Goal: Feedback & Contribution: Leave review/rating

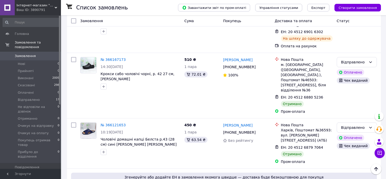
scroll to position [152, 0]
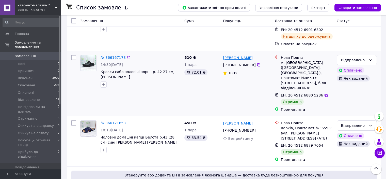
click at [230, 55] on link "[PERSON_NAME]" at bounding box center [237, 57] width 29 height 5
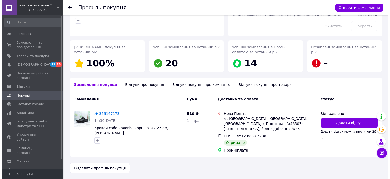
scroll to position [53, 0]
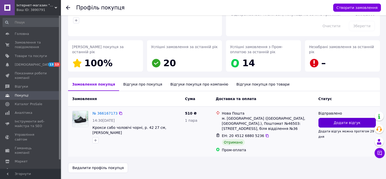
click at [331, 120] on button "Додати відгук" at bounding box center [347, 123] width 57 height 10
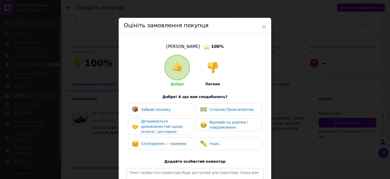
click at [177, 106] on div "Забрав посилку" at bounding box center [161, 109] width 58 height 7
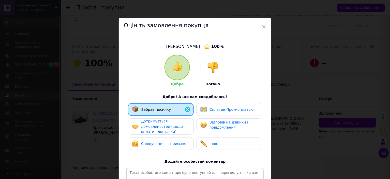
click at [212, 106] on div "Сплатив Пром-оплатою" at bounding box center [229, 109] width 66 height 13
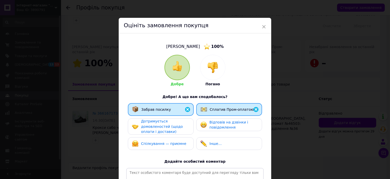
click at [200, 124] on img at bounding box center [203, 124] width 7 height 7
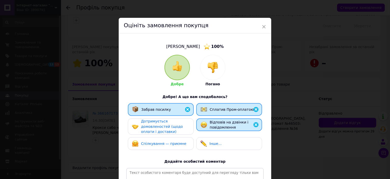
click at [188, 125] on div "Дотримується домовленостей (щодо оплати і доставки)" at bounding box center [165, 126] width 48 height 16
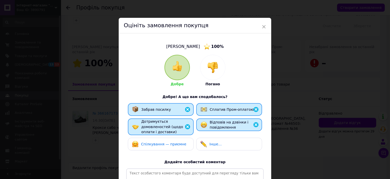
click at [170, 140] on div "Спілкування — приємне" at bounding box center [159, 143] width 54 height 7
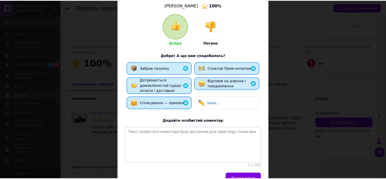
scroll to position [73, 0]
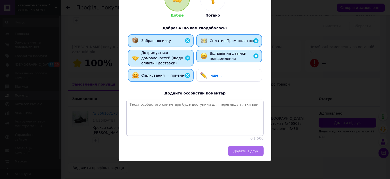
click at [240, 152] on span "Додати відгук" at bounding box center [245, 151] width 25 height 4
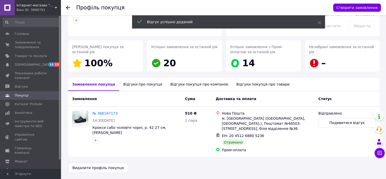
click at [68, 8] on icon at bounding box center [68, 8] width 4 height 4
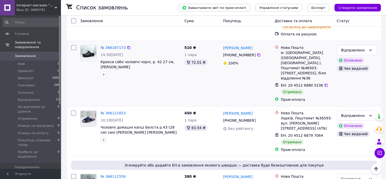
scroll to position [178, 0]
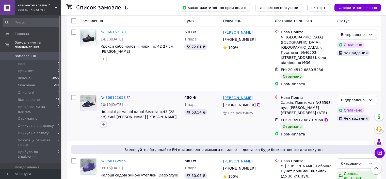
click at [235, 95] on link "[PERSON_NAME]" at bounding box center [237, 97] width 29 height 5
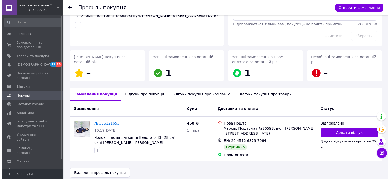
scroll to position [43, 0]
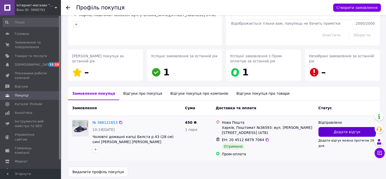
click at [334, 131] on button "Додати відгук" at bounding box center [347, 132] width 57 height 10
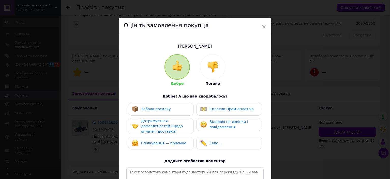
click at [211, 110] on span "Сплатив Пром-оплатою" at bounding box center [231, 109] width 44 height 4
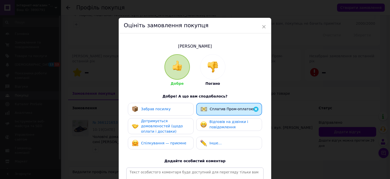
click at [178, 109] on div "Забрав посилку" at bounding box center [161, 109] width 58 height 7
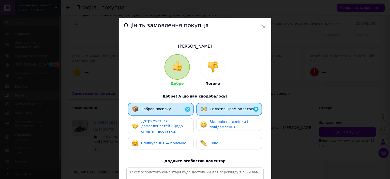
click at [205, 119] on div "Відповів на дзвінки і повідомлення" at bounding box center [228, 124] width 57 height 10
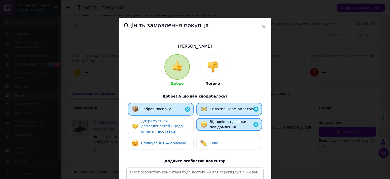
click at [173, 122] on div "Дотримується домовленостей (щодо оплати і доставки)" at bounding box center [165, 126] width 48 height 16
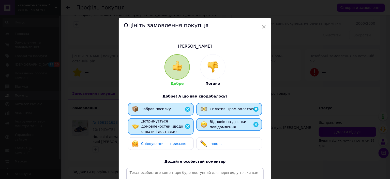
click at [165, 141] on span "Спілкування — приємне" at bounding box center [163, 143] width 45 height 4
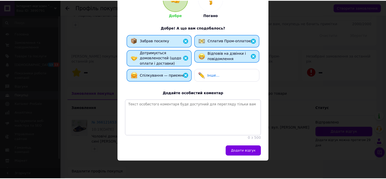
scroll to position [73, 0]
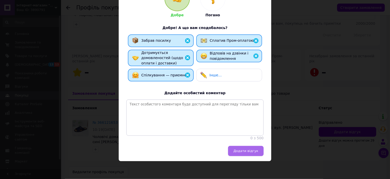
click at [236, 153] on button "Додати відгук" at bounding box center [246, 151] width 36 height 10
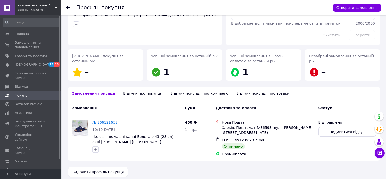
click at [68, 8] on icon at bounding box center [68, 8] width 4 height 4
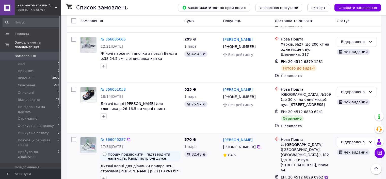
scroll to position [381, 0]
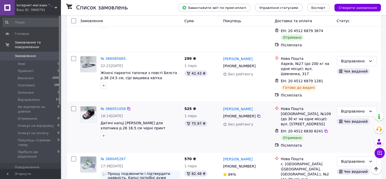
click at [229, 115] on div "Андрей Биссу +380 63 557 27 44 Без рейтингу" at bounding box center [247, 127] width 52 height 46
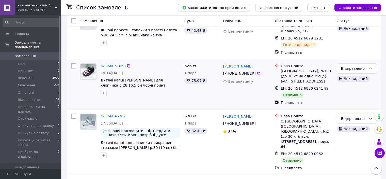
scroll to position [432, 0]
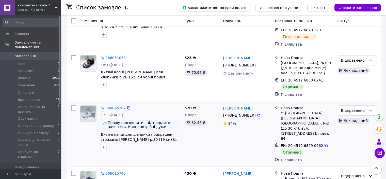
click at [227, 111] on div "Виталия Кравченко +380 66 405 90 66 84%" at bounding box center [247, 133] width 52 height 61
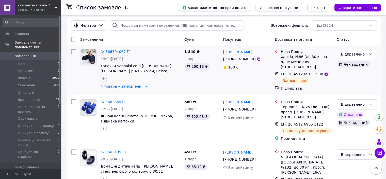
scroll to position [0, 0]
